Goal: Navigation & Orientation: Find specific page/section

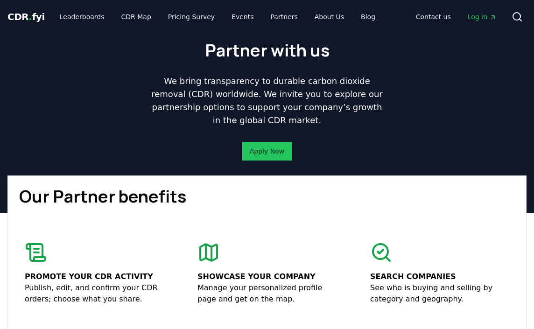
click at [460, 102] on div "Partner with us We bring transparency to durable carbon dioxide removal (CDR) w…" at bounding box center [267, 105] width 534 height 142
click at [376, 132] on div "Partner with us We bring transparency to durable carbon dioxide removal (CDR) w…" at bounding box center [267, 101] width 239 height 120
click at [370, 141] on div "Partner with us We bring transparency to durable carbon dioxide removal (CDR) w…" at bounding box center [267, 101] width 239 height 120
